Goal: Find specific page/section: Find specific page/section

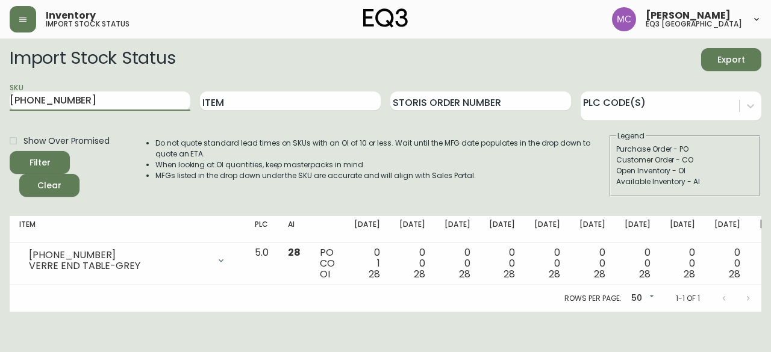
drag, startPoint x: 81, startPoint y: 104, endPoint x: 0, endPoint y: 76, distance: 85.9
click at [0, 76] on main "Import Stock Status Export SKU [PHONE_NUMBER] Item Storis Order Number PLC Code…" at bounding box center [385, 175] width 771 height 273
type input "[PHONE_NUMBER]"
click at [10, 151] on button "Filter" at bounding box center [40, 162] width 60 height 23
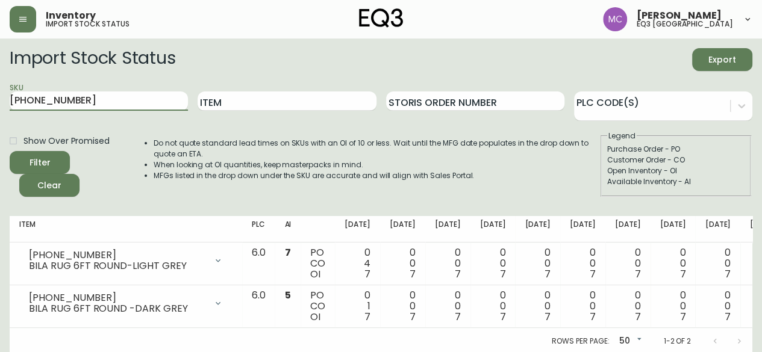
click at [728, 175] on div "Open Inventory - OI" at bounding box center [675, 171] width 137 height 11
click at [26, 27] on button "button" at bounding box center [23, 19] width 26 height 26
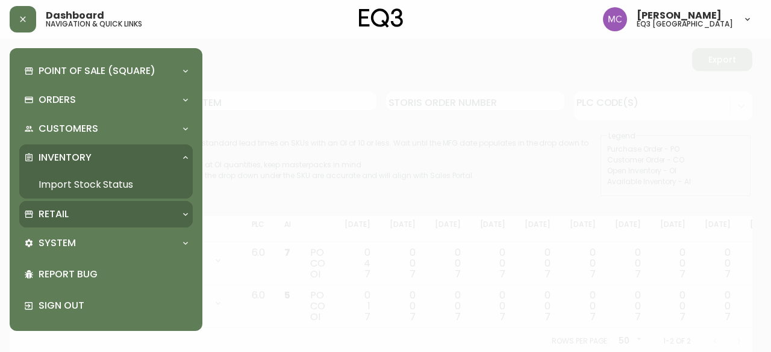
click at [55, 216] on p "Retail" at bounding box center [54, 214] width 30 height 13
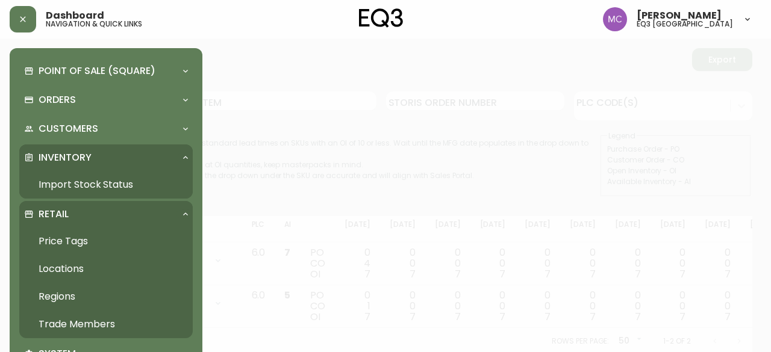
click at [92, 321] on link "Trade Members" at bounding box center [105, 325] width 173 height 28
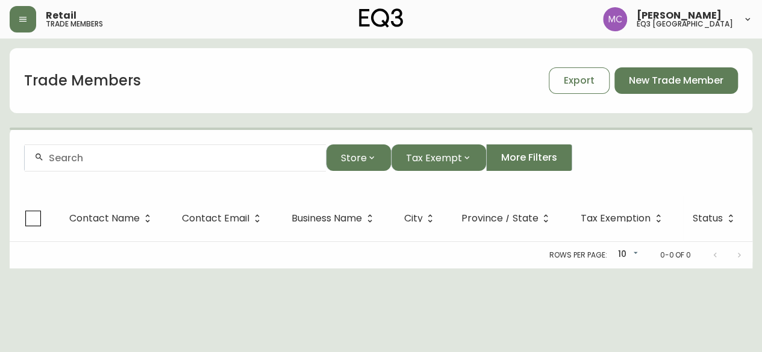
click at [108, 159] on input "text" at bounding box center [182, 157] width 267 height 11
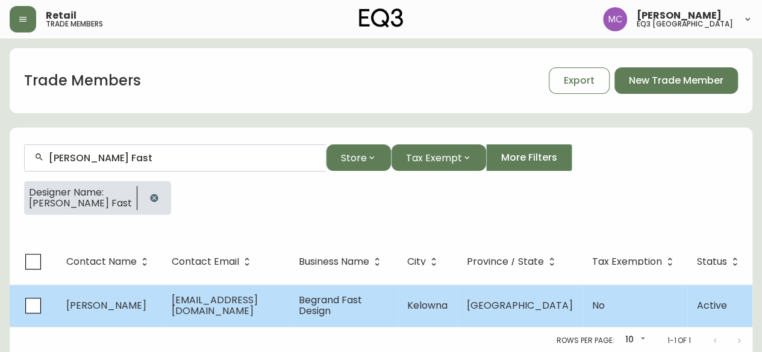
type input "[PERSON_NAME] Fast"
click at [358, 300] on span "Begrand Fast Design" at bounding box center [330, 305] width 63 height 25
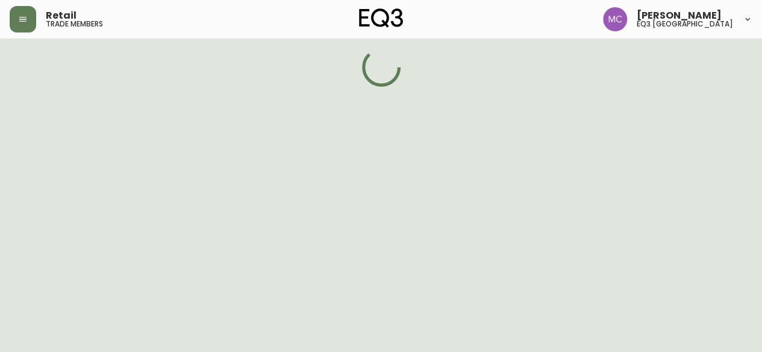
select select "BC"
select select "CA"
select select "CA_EN"
select select "Other"
select select "false"
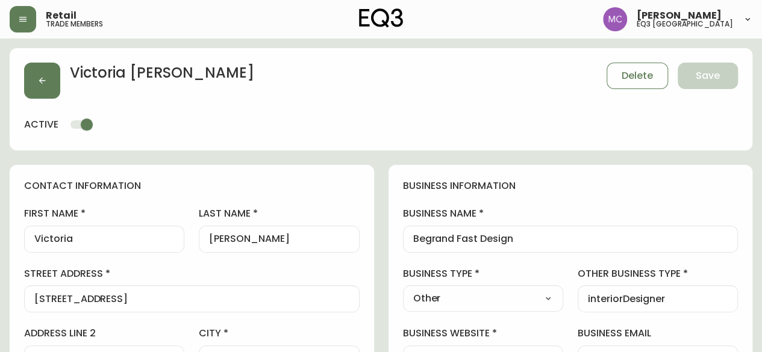
type input "EQ3 [GEOGRAPHIC_DATA]"
select select "cjw10z96p001r6gs00juufhhe"
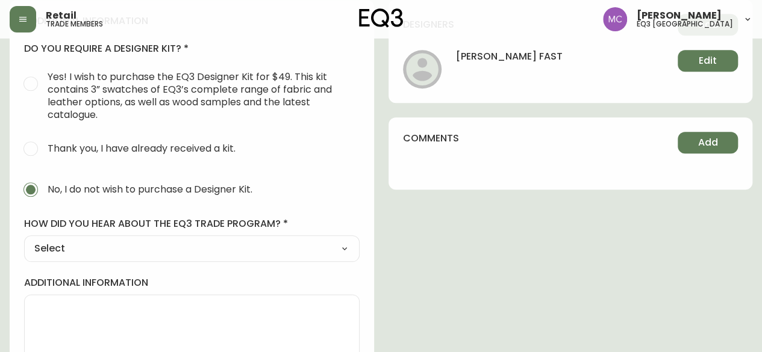
scroll to position [610, 0]
